Goal: Transaction & Acquisition: Purchase product/service

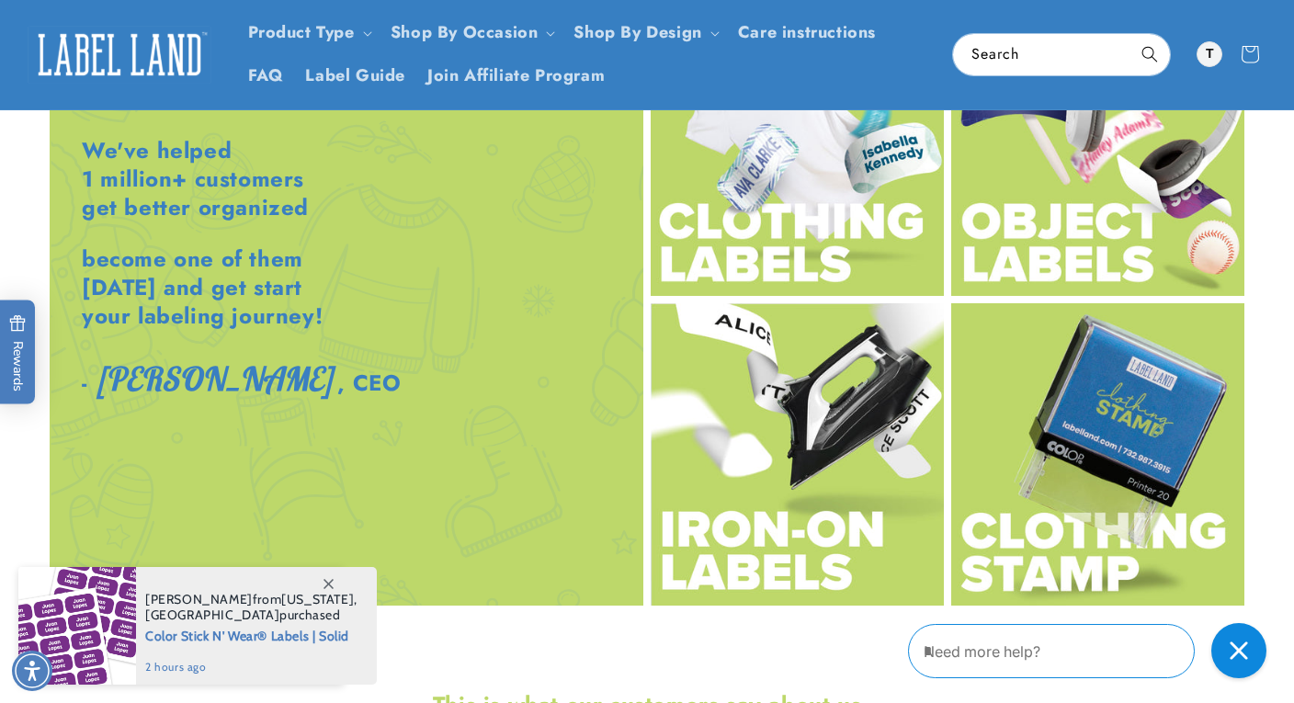
scroll to position [2179, 0]
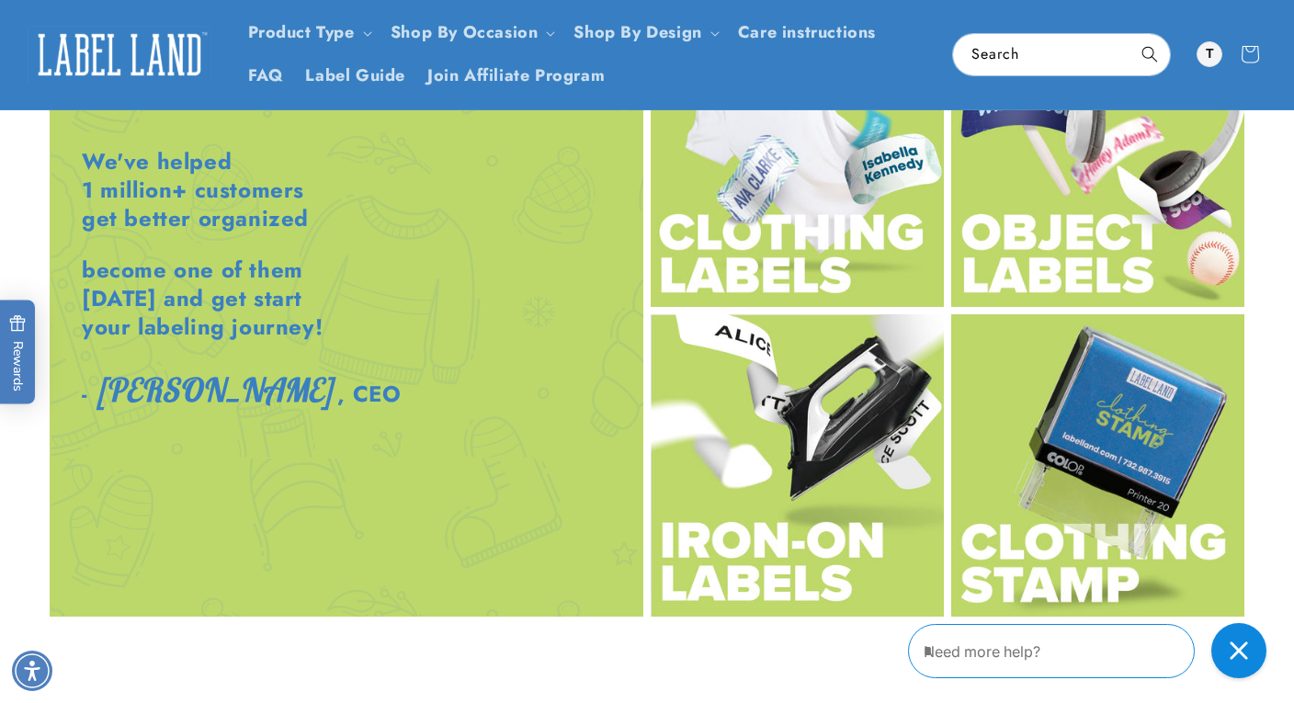
click at [829, 245] on img at bounding box center [797, 156] width 293 height 302
click at [786, 520] on img at bounding box center [797, 465] width 293 height 302
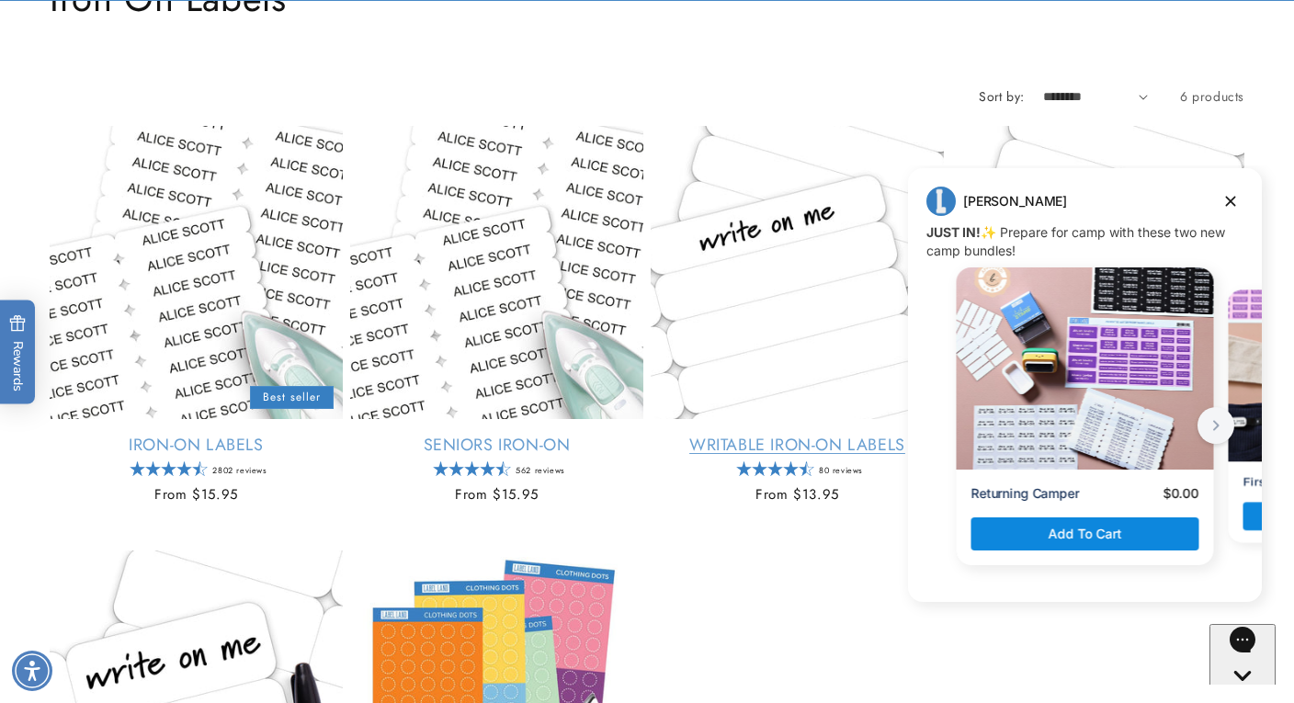
scroll to position [378, 0]
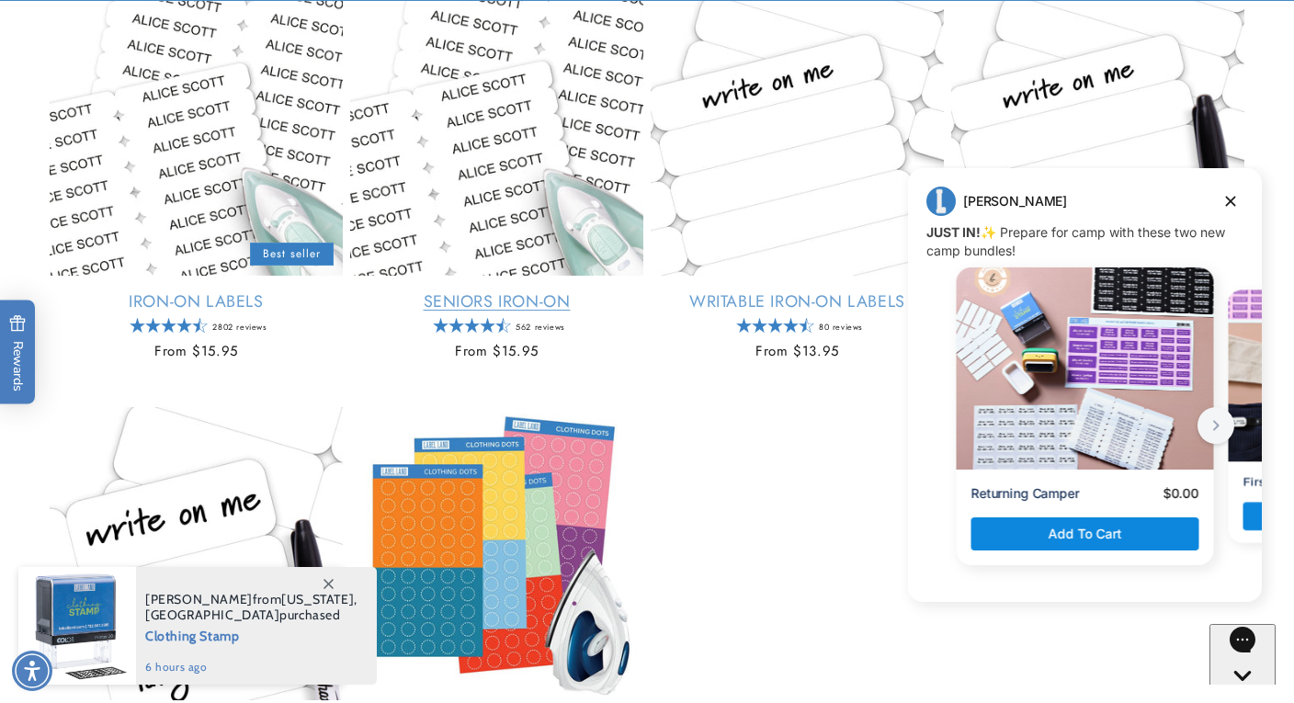
click at [537, 300] on link "Seniors Iron-On" at bounding box center [496, 301] width 293 height 21
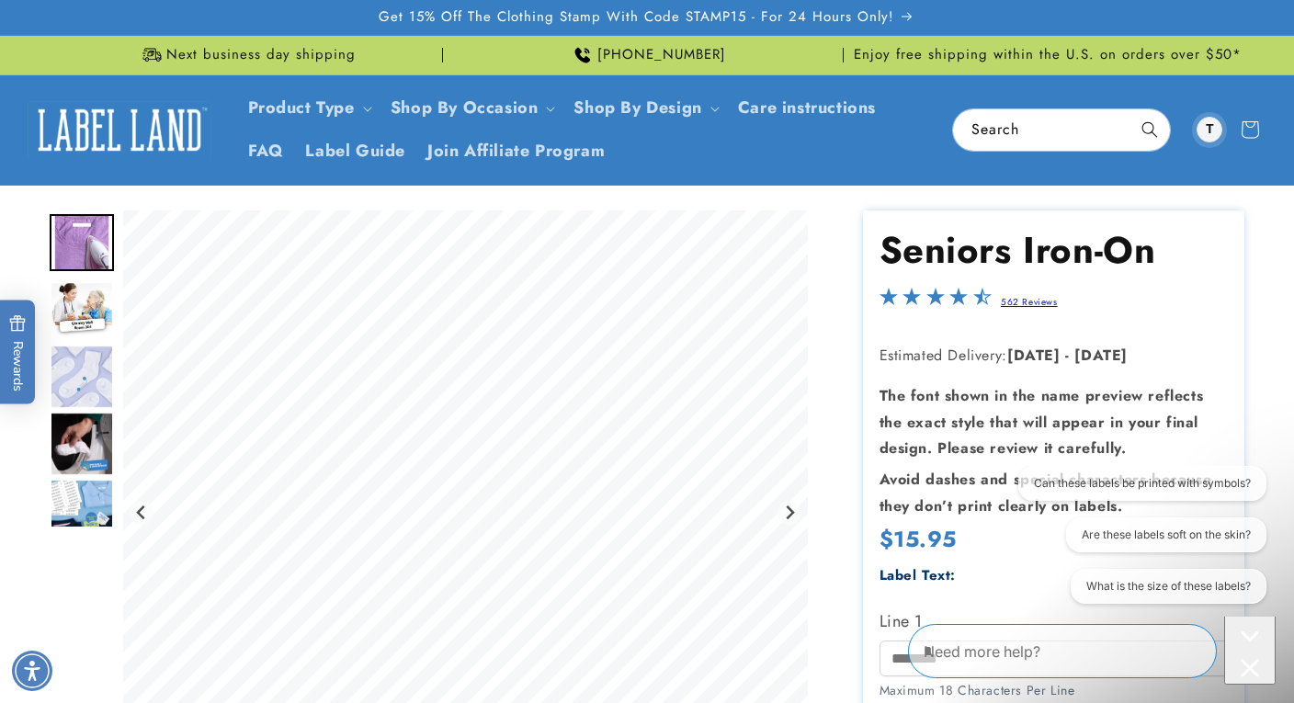
click at [1215, 130] on div at bounding box center [1210, 130] width 26 height 26
